Goal: Transaction & Acquisition: Purchase product/service

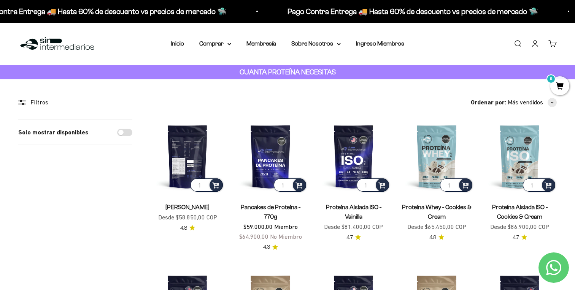
click at [189, 142] on img at bounding box center [188, 157] width 74 height 74
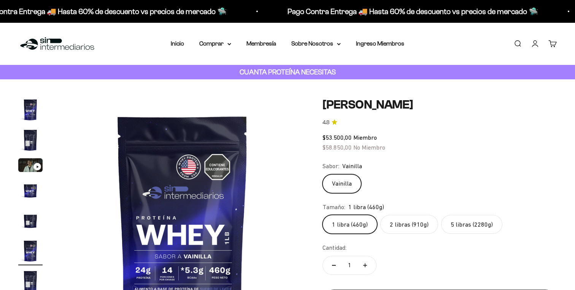
click at [411, 225] on label "2 libras (910g)" at bounding box center [409, 224] width 58 height 19
click at [322, 215] on input "2 libras (910g)" at bounding box center [322, 215] width 0 height 0
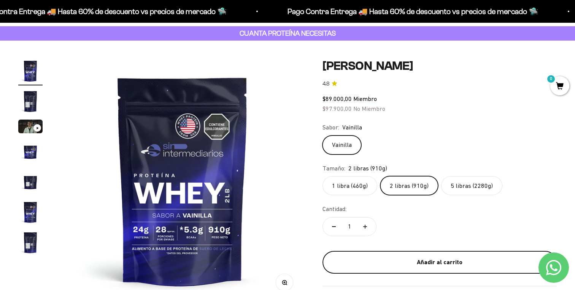
click at [408, 258] on div "Añadir al carrito" at bounding box center [440, 263] width 204 height 10
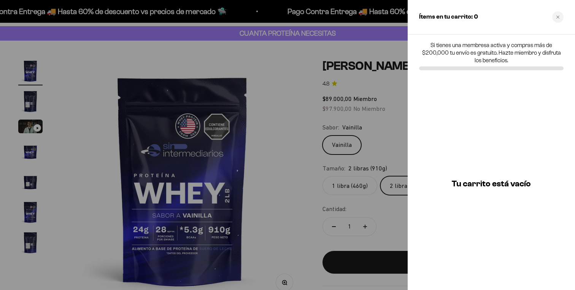
click at [364, 94] on div at bounding box center [287, 145] width 575 height 290
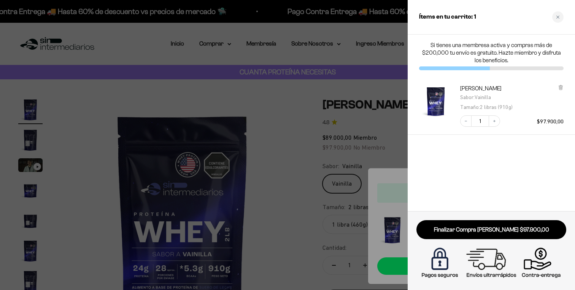
click at [226, 90] on div at bounding box center [287, 145] width 575 height 290
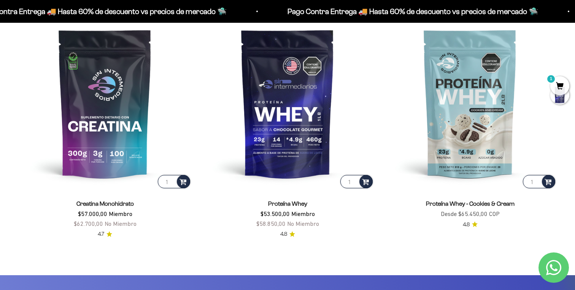
scroll to position [1748, 0]
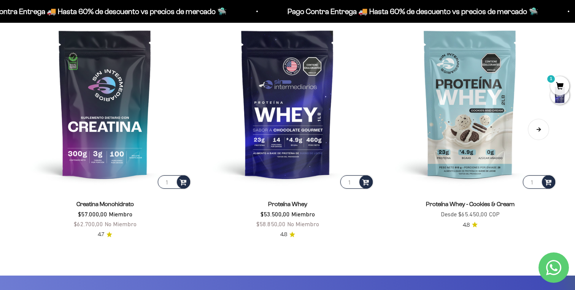
click at [542, 122] on button "Siguiente" at bounding box center [538, 129] width 21 height 21
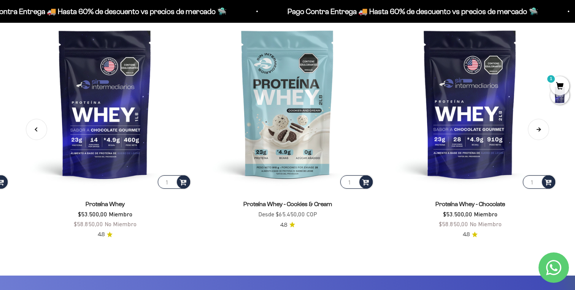
click at [542, 122] on button "Siguiente" at bounding box center [538, 129] width 21 height 21
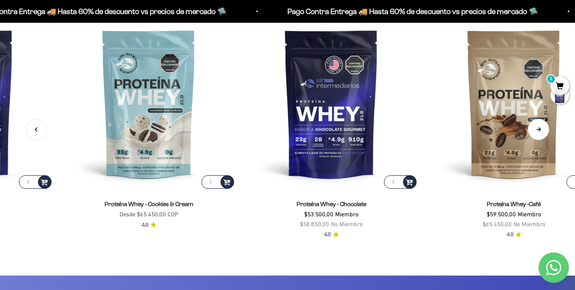
scroll to position [0, 365]
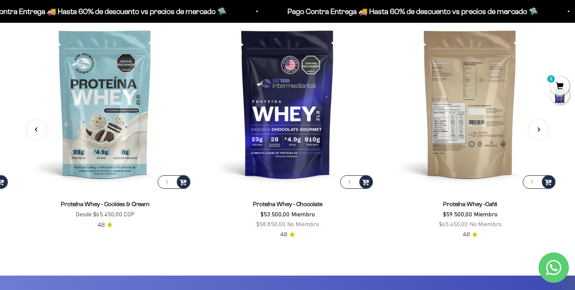
click at [478, 125] on img at bounding box center [469, 103] width 173 height 173
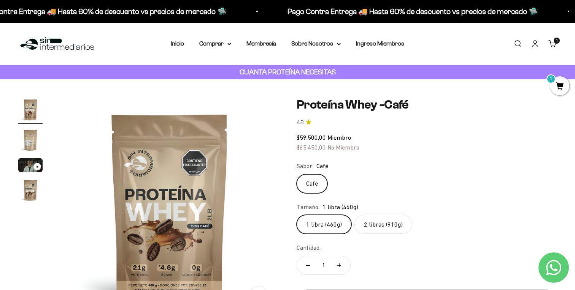
click at [384, 227] on label "2 libras (910g)" at bounding box center [383, 224] width 58 height 19
click at [297, 215] on input "2 libras (910g)" at bounding box center [296, 215] width 0 height 0
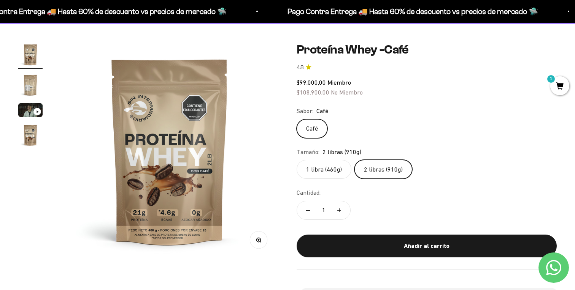
scroll to position [70, 0]
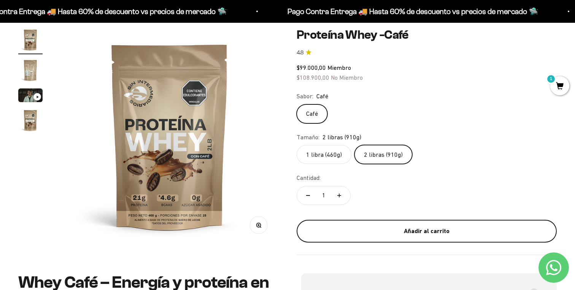
click at [423, 230] on div "Añadir al carrito" at bounding box center [427, 232] width 230 height 10
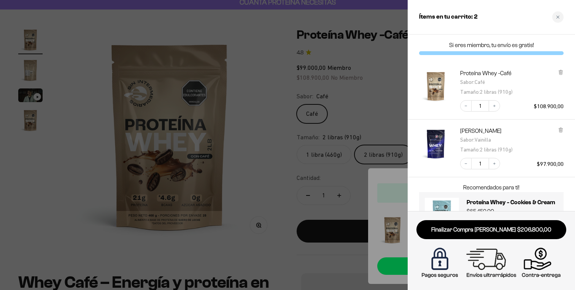
click at [276, 182] on div at bounding box center [287, 145] width 575 height 290
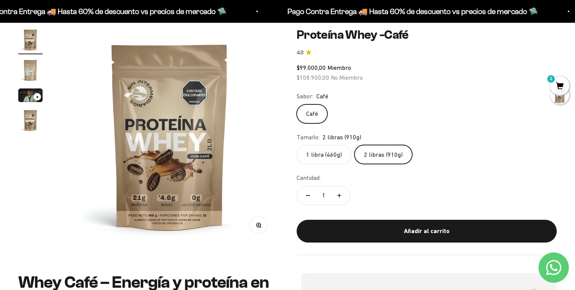
scroll to position [0, 0]
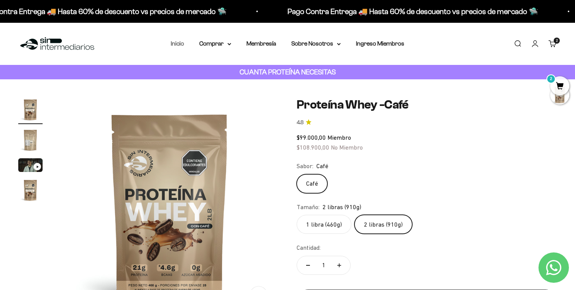
click at [175, 45] on link "Inicio" at bounding box center [177, 43] width 13 height 6
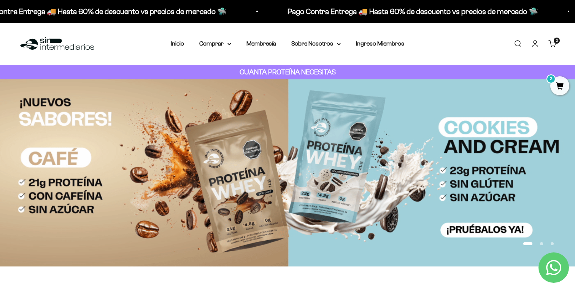
click at [244, 172] on img at bounding box center [287, 172] width 575 height 187
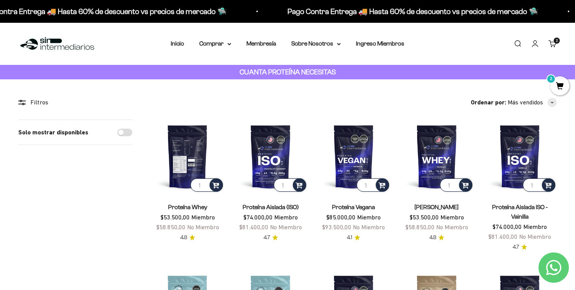
click at [186, 157] on img at bounding box center [188, 157] width 74 height 74
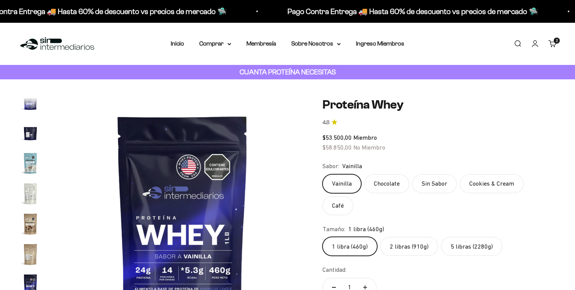
scroll to position [366, 0]
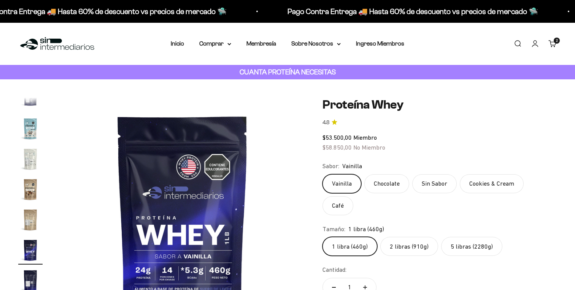
click at [396, 183] on label "Chocolate" at bounding box center [386, 183] width 45 height 19
click at [322, 174] on input "Chocolate" at bounding box center [322, 174] width 0 height 0
radio input "true"
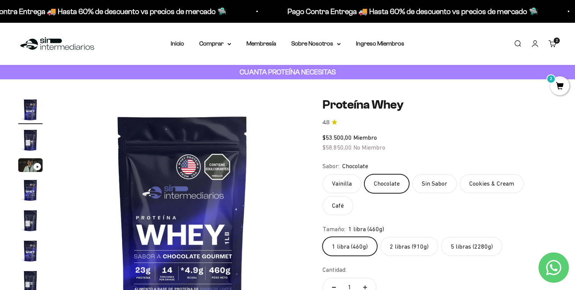
scroll to position [18, 0]
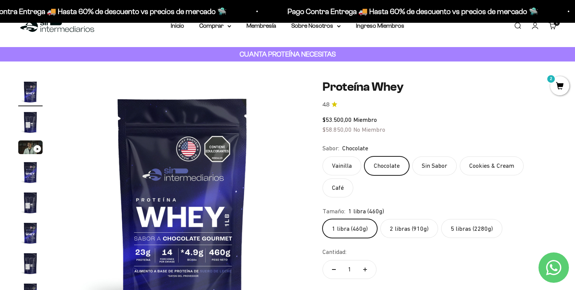
click at [466, 237] on label "5 libras (2280g)" at bounding box center [471, 228] width 61 height 19
click at [322, 219] on input "5 libras (2280g)" at bounding box center [322, 219] width 0 height 0
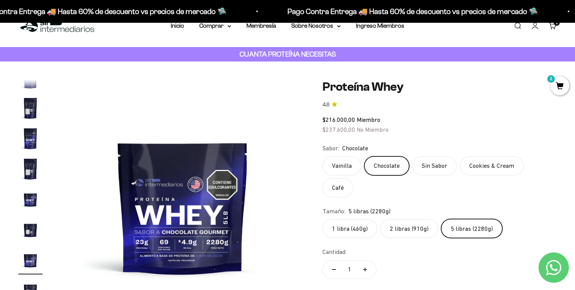
scroll to position [197, 0]
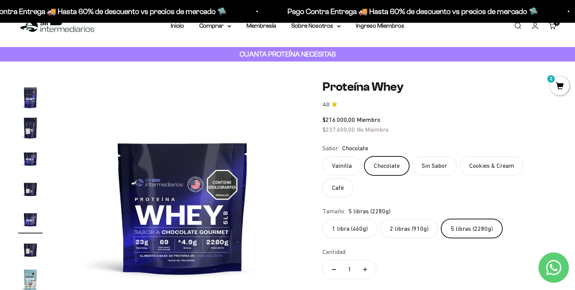
click at [427, 231] on label "2 libras (910g)" at bounding box center [409, 228] width 58 height 19
click at [322, 219] on input "2 libras (910g)" at bounding box center [322, 219] width 0 height 0
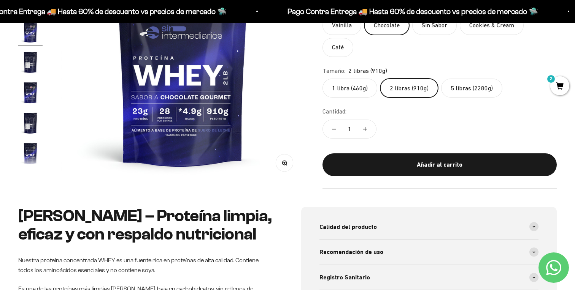
scroll to position [166, 0]
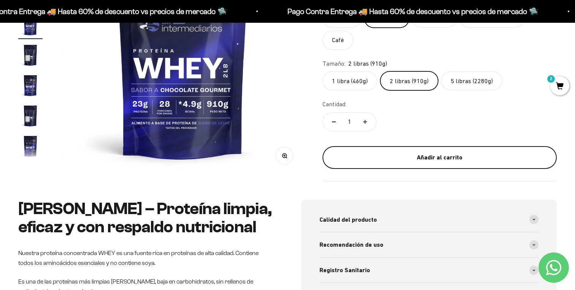
click at [490, 159] on div "Añadir al carrito" at bounding box center [440, 158] width 204 height 10
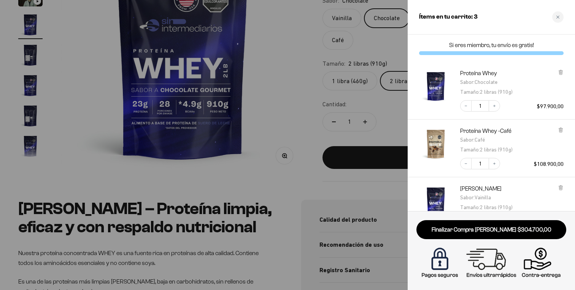
click at [487, 229] on link "Finalizar Compra Segura $304.700,00" at bounding box center [491, 229] width 150 height 19
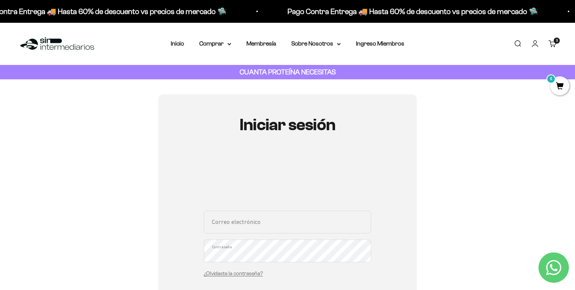
scroll to position [43, 0]
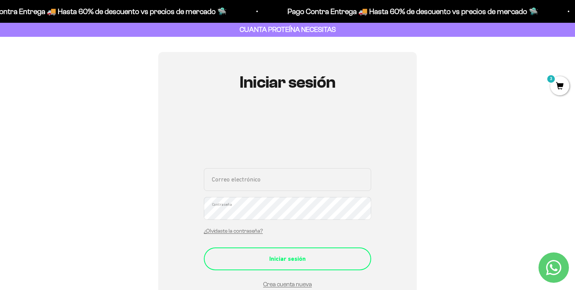
type input "[EMAIL_ADDRESS][DOMAIN_NAME]"
click at [285, 255] on div "Iniciar sesión" at bounding box center [287, 259] width 137 height 10
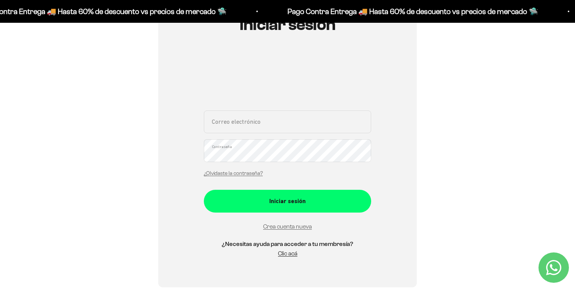
scroll to position [103, 0]
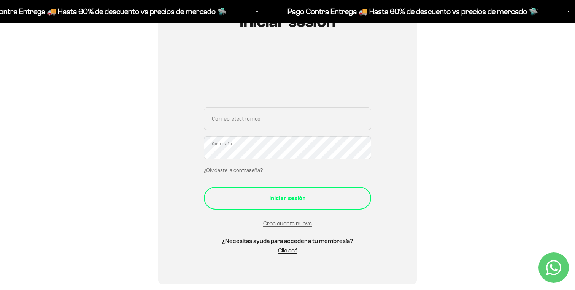
type input "[EMAIL_ADDRESS][DOMAIN_NAME]"
click at [311, 191] on button "Iniciar sesión" at bounding box center [287, 198] width 167 height 23
